Goal: Navigation & Orientation: Find specific page/section

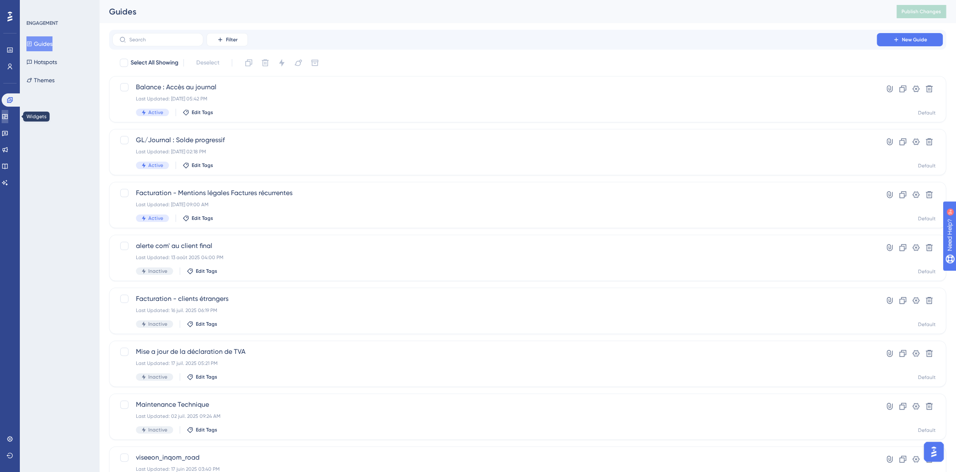
click at [8, 118] on link at bounding box center [5, 116] width 7 height 13
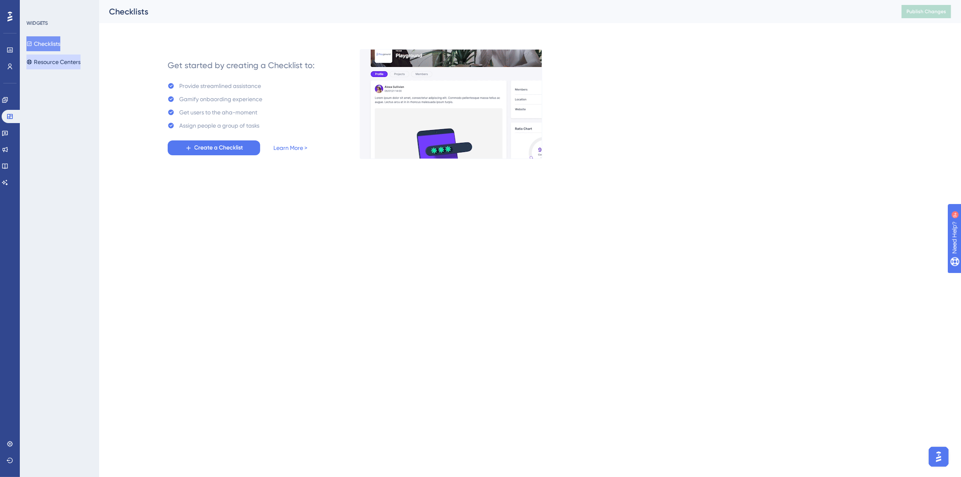
click at [56, 62] on button "Resource Centers" at bounding box center [53, 62] width 54 height 15
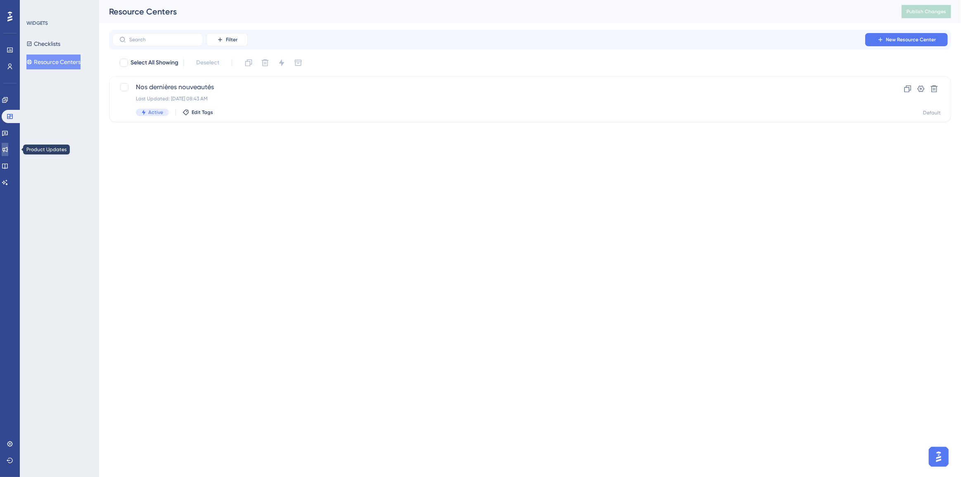
click at [8, 147] on link at bounding box center [5, 149] width 7 height 13
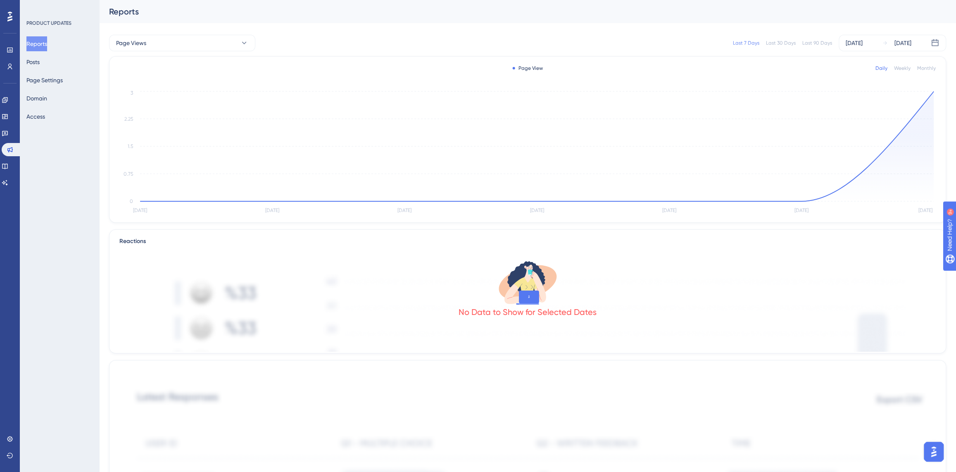
click at [50, 63] on div "Reports Posts Page Settings Domain Access" at bounding box center [59, 80] width 67 height 88
click at [40, 63] on button "Posts" at bounding box center [32, 62] width 13 height 15
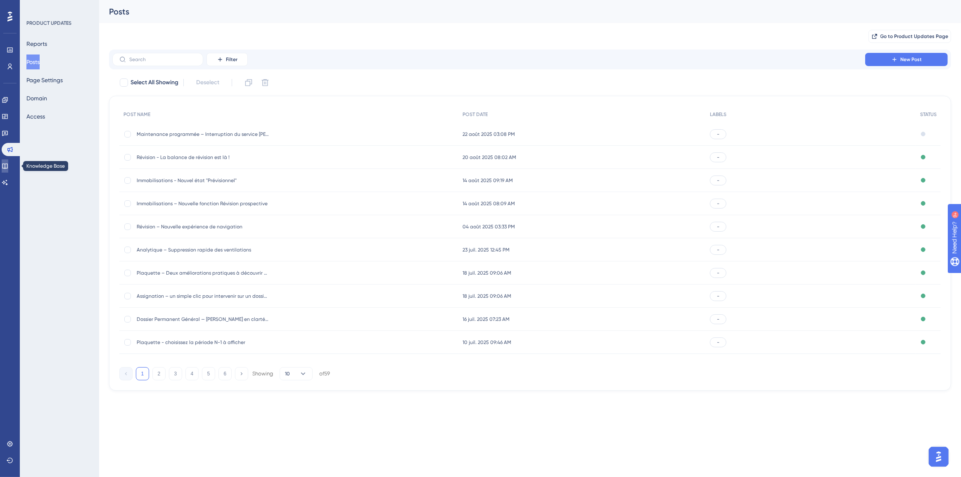
click at [8, 166] on icon at bounding box center [5, 166] width 7 height 7
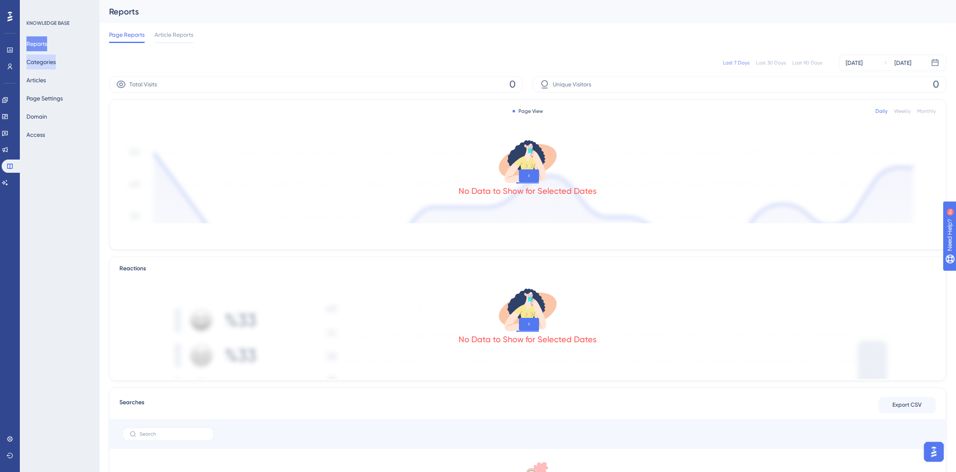
click at [52, 63] on button "Categories" at bounding box center [40, 62] width 29 height 15
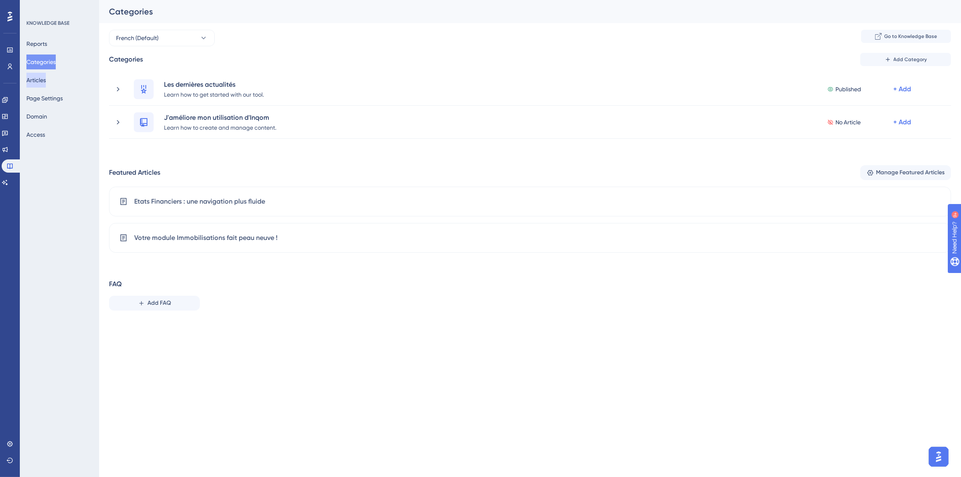
click at [46, 80] on button "Articles" at bounding box center [35, 80] width 19 height 15
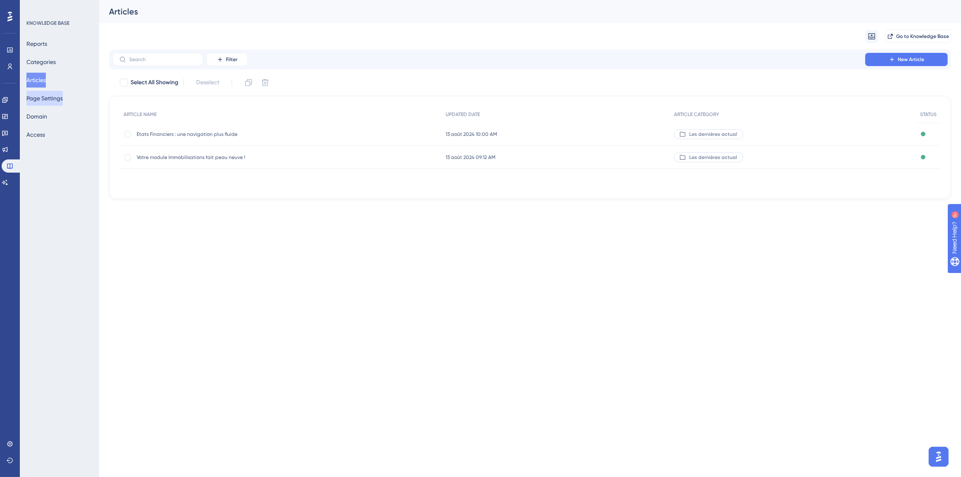
click at [47, 102] on button "Page Settings" at bounding box center [44, 98] width 36 height 15
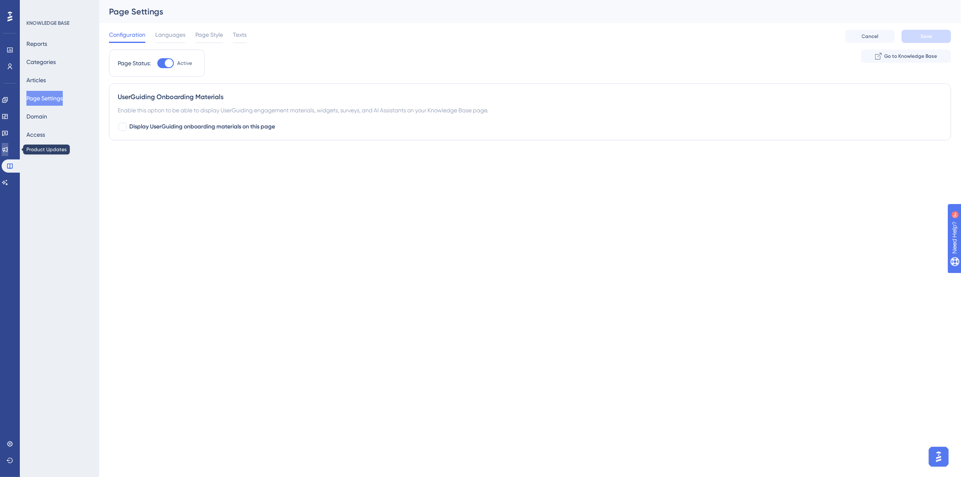
click at [8, 148] on icon at bounding box center [5, 149] width 7 height 7
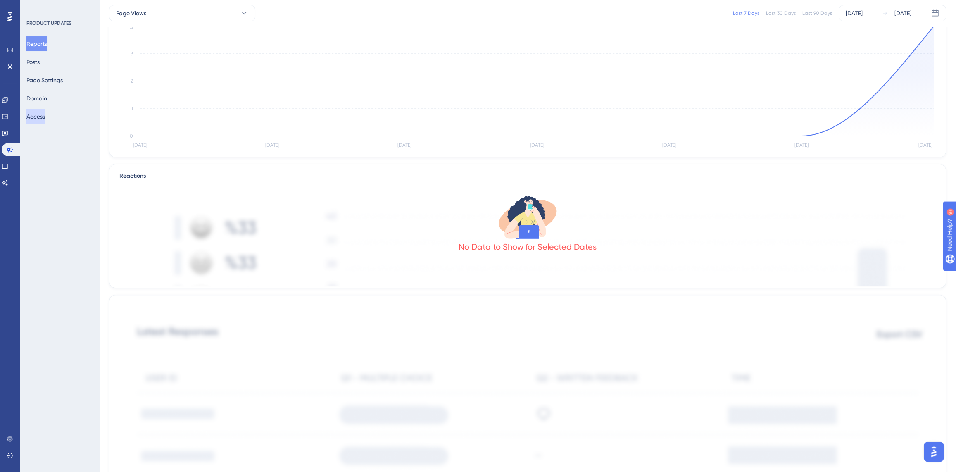
scroll to position [75, 0]
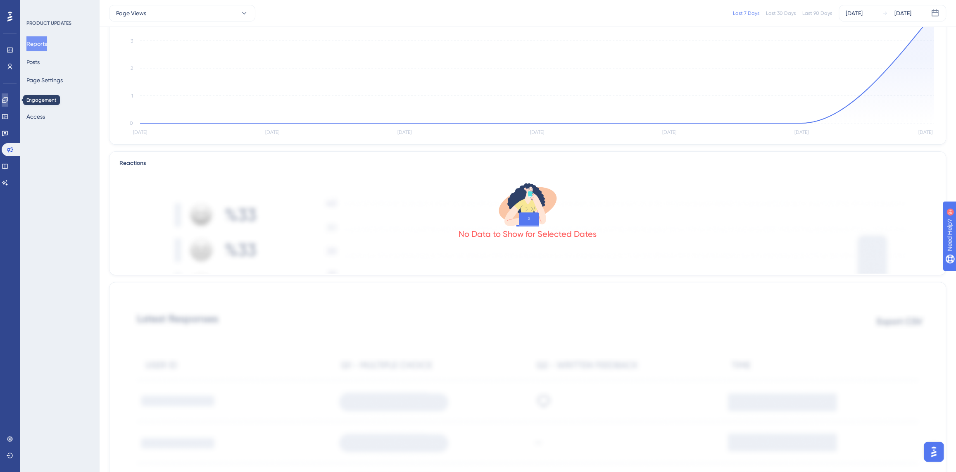
click at [8, 98] on icon at bounding box center [5, 100] width 7 height 7
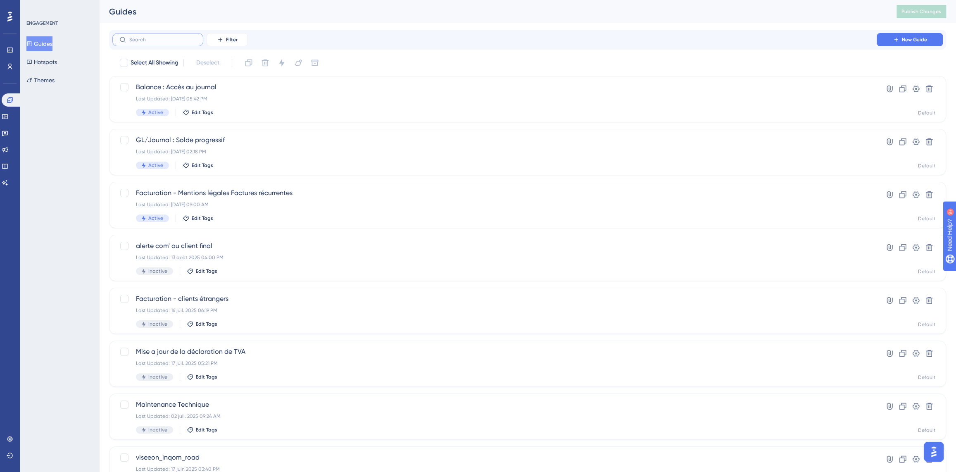
click at [167, 38] on input "text" at bounding box center [162, 40] width 67 height 6
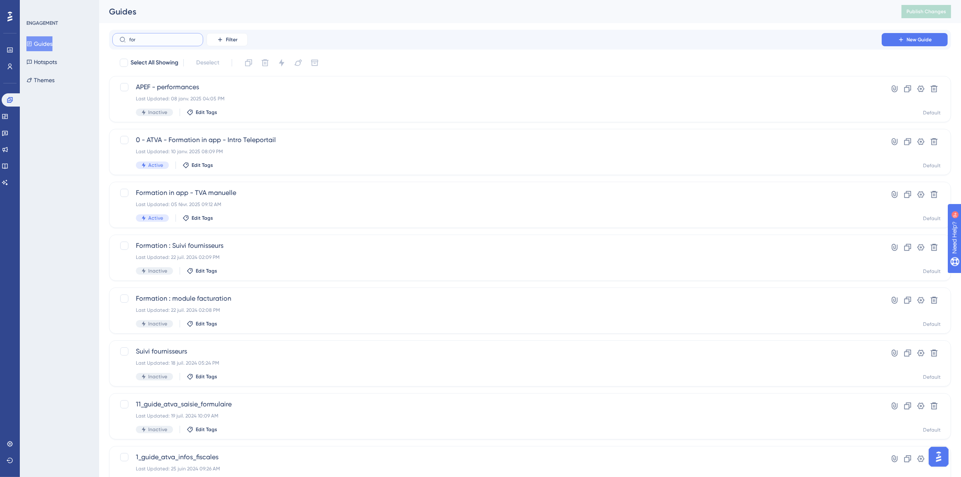
type input "form"
drag, startPoint x: 148, startPoint y: 41, endPoint x: 121, endPoint y: 43, distance: 26.9
click at [121, 43] on label "form" at bounding box center [157, 39] width 91 height 13
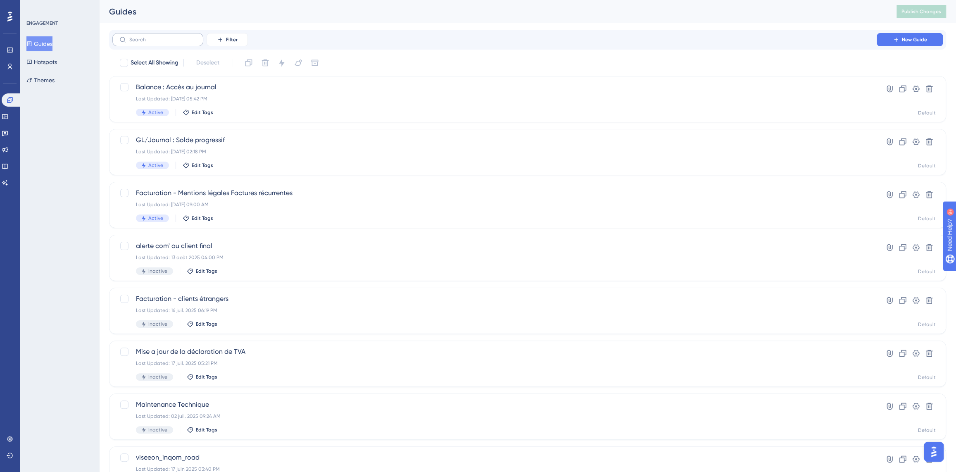
click at [143, 36] on label at bounding box center [157, 39] width 91 height 13
click at [143, 37] on input "text" at bounding box center [162, 40] width 67 height 6
click at [225, 40] on button "Filter" at bounding box center [226, 39] width 41 height 13
click at [240, 115] on div "Status Status" at bounding box center [235, 112] width 34 height 17
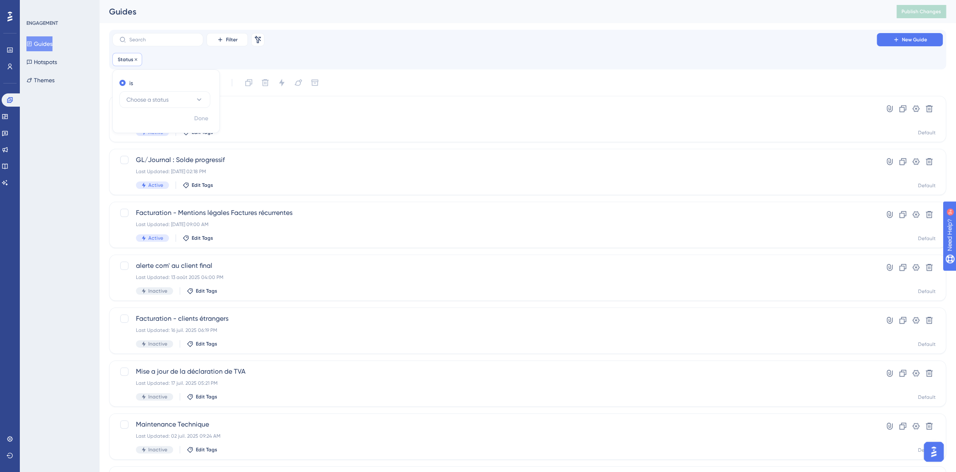
click at [131, 59] on span "Status" at bounding box center [126, 59] width 16 height 7
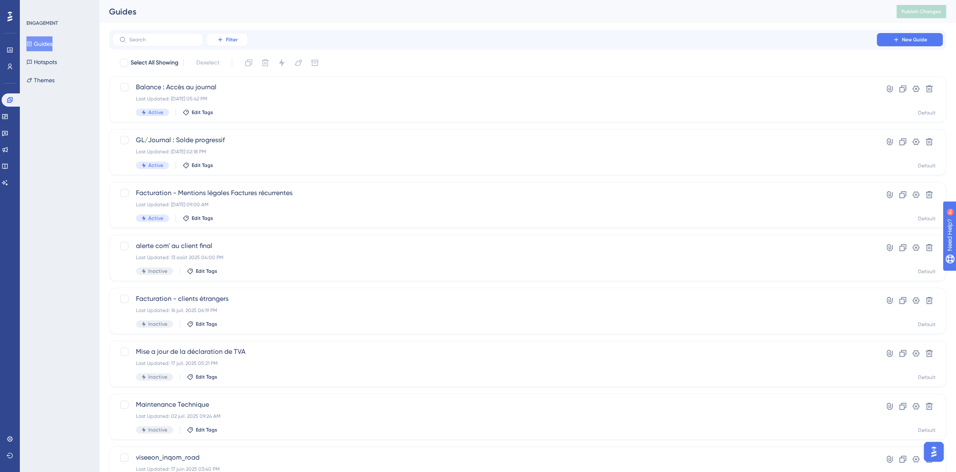
click at [235, 41] on span "Filter" at bounding box center [232, 39] width 12 height 7
click at [239, 112] on div "Status Status" at bounding box center [235, 112] width 34 height 17
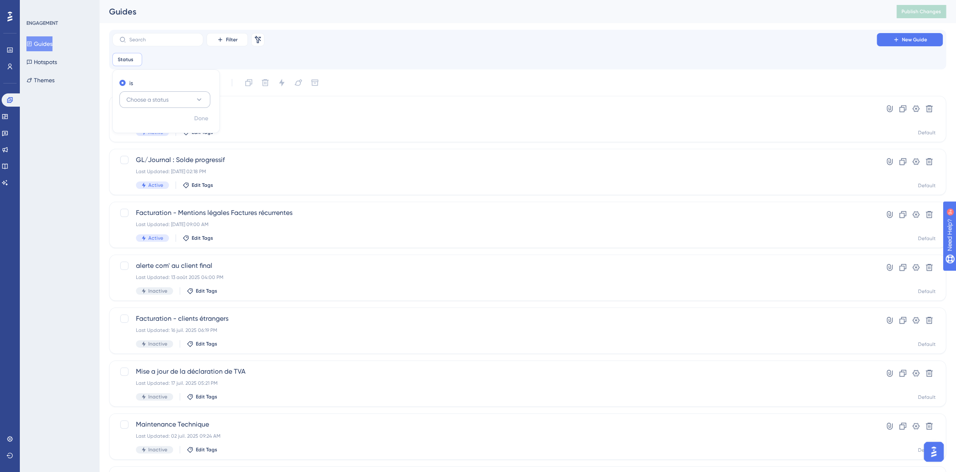
click at [145, 97] on span "Choose a status" at bounding box center [147, 100] width 42 height 10
click at [156, 121] on div "Active Active" at bounding box center [164, 124] width 67 height 17
click at [414, 47] on div "Filter Remove Filters New Guide Status is Active Active Remove is Active Done" at bounding box center [527, 49] width 830 height 33
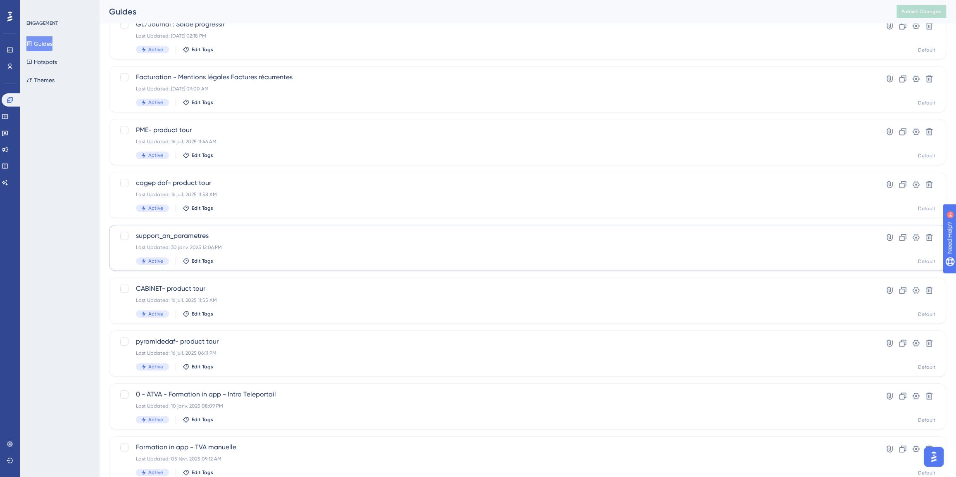
scroll to position [150, 0]
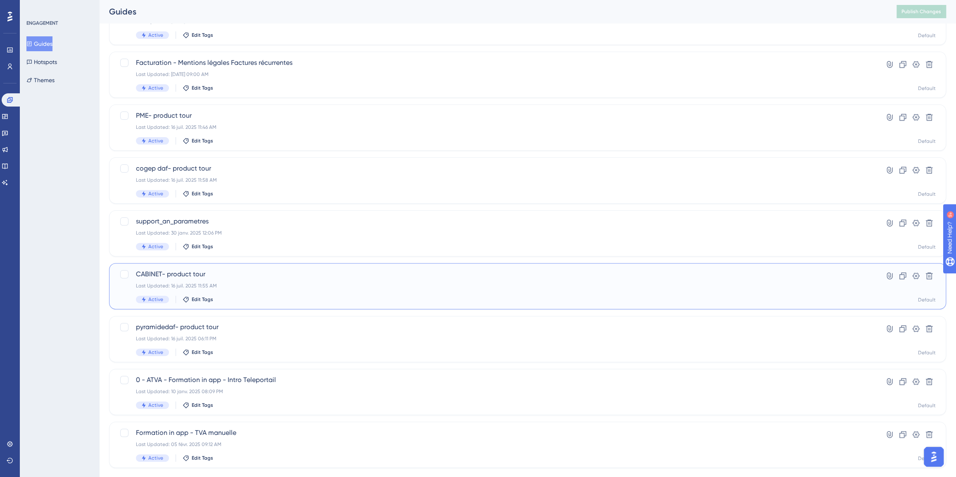
click at [175, 273] on span "CABINET- product tour" at bounding box center [494, 274] width 717 height 10
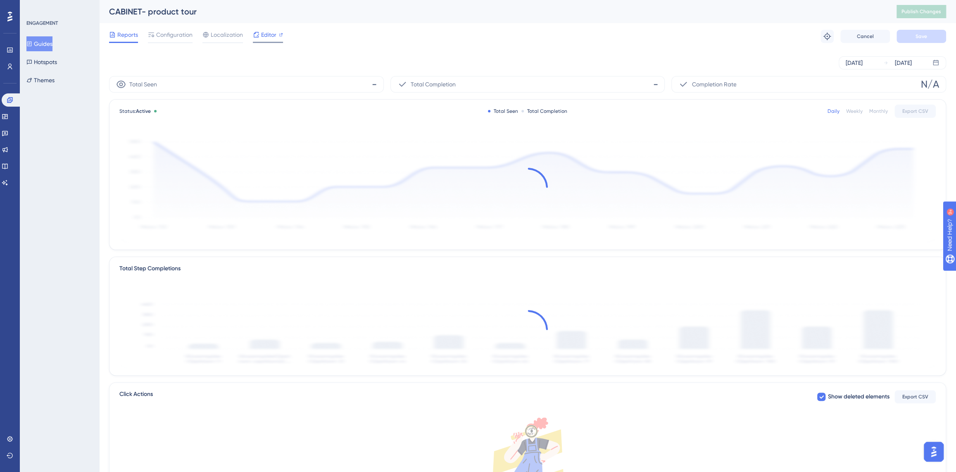
click at [256, 33] on icon at bounding box center [256, 34] width 7 height 7
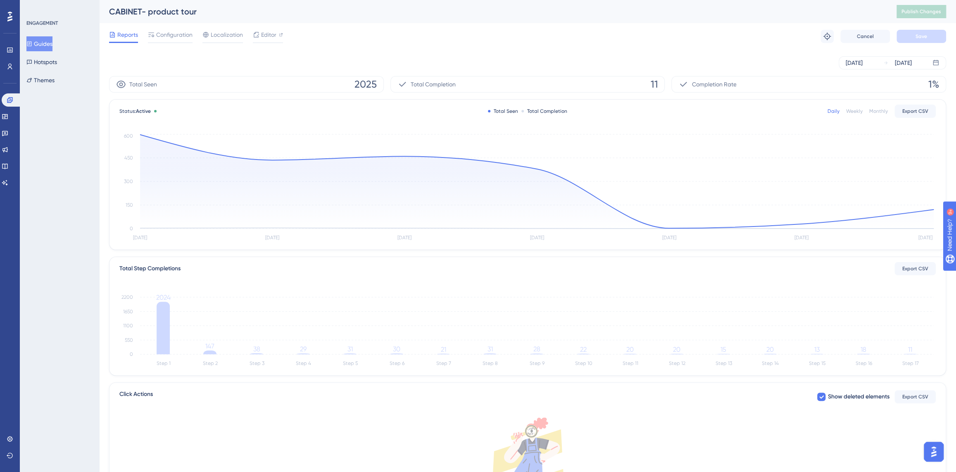
click at [43, 43] on button "Guides" at bounding box center [39, 43] width 26 height 15
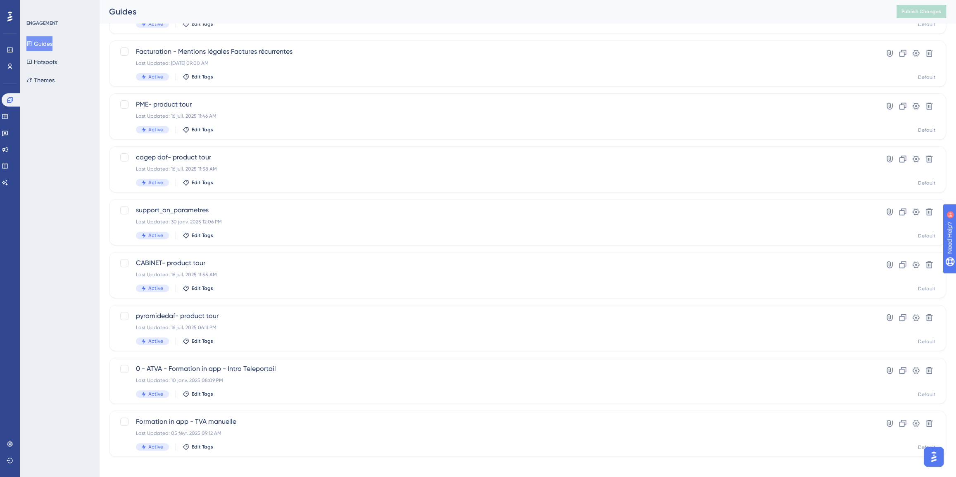
scroll to position [167, 0]
